Goal: Transaction & Acquisition: Purchase product/service

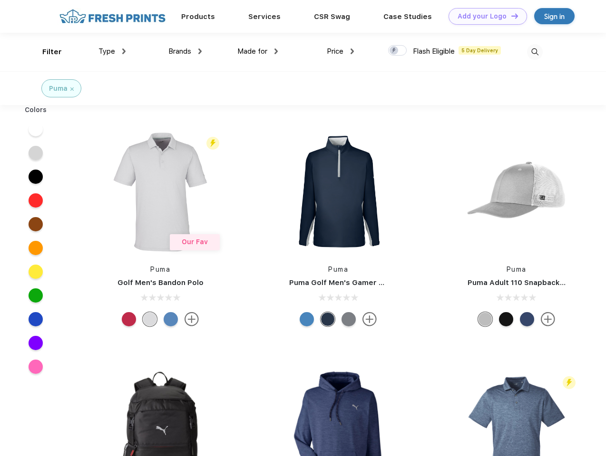
click at [484, 16] on link "Add your Logo Design Tool" at bounding box center [487, 16] width 78 height 17
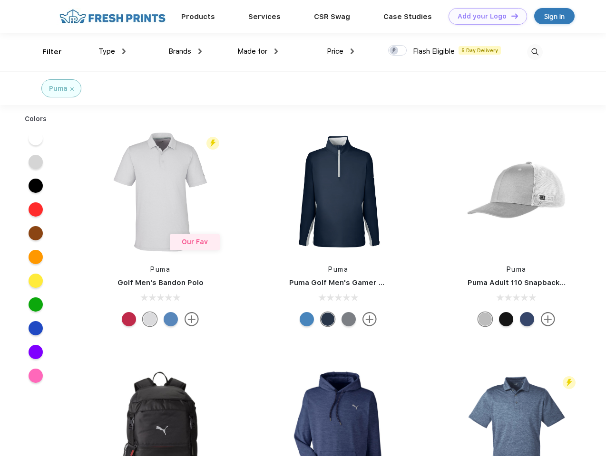
click at [0, 0] on div "Design Tool" at bounding box center [0, 0] width 0 height 0
click at [510, 16] on link "Add your Logo Design Tool" at bounding box center [487, 16] width 78 height 17
click at [46, 52] on div "Filter" at bounding box center [51, 52] width 19 height 11
click at [112, 51] on span "Type" at bounding box center [106, 51] width 17 height 9
click at [185, 51] on span "Brands" at bounding box center [179, 51] width 23 height 9
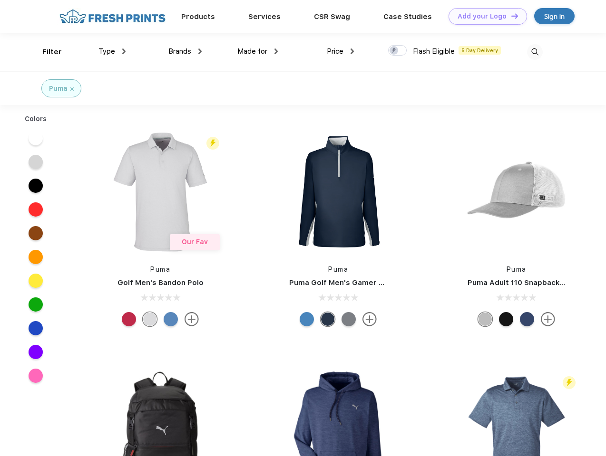
click at [258, 51] on span "Made for" at bounding box center [252, 51] width 30 height 9
click at [340, 51] on span "Price" at bounding box center [335, 51] width 17 height 9
click at [397, 51] on div at bounding box center [397, 50] width 19 height 10
click at [394, 51] on input "checkbox" at bounding box center [391, 48] width 6 height 6
click at [534, 52] on img at bounding box center [535, 52] width 16 height 16
